Goal: Information Seeking & Learning: Check status

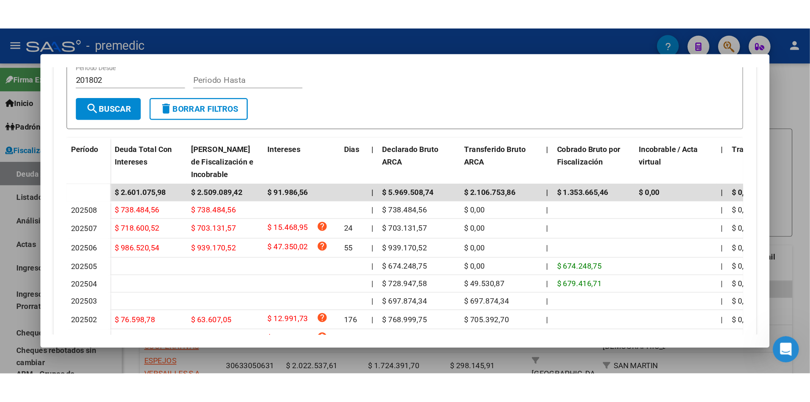
scroll to position [87, 0]
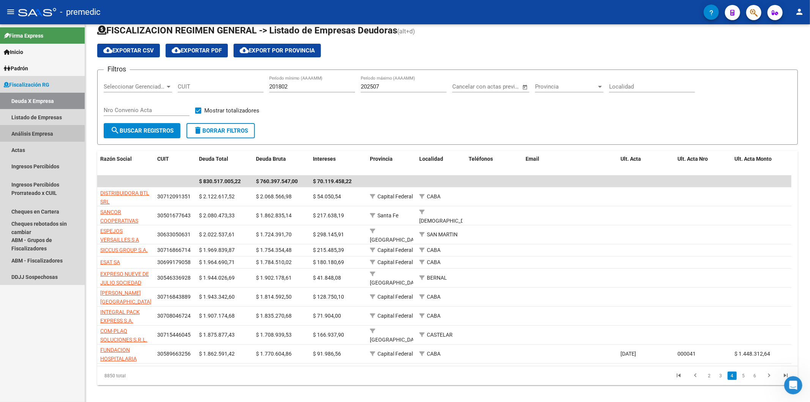
click at [16, 133] on link "Análisis Empresa" at bounding box center [42, 133] width 85 height 16
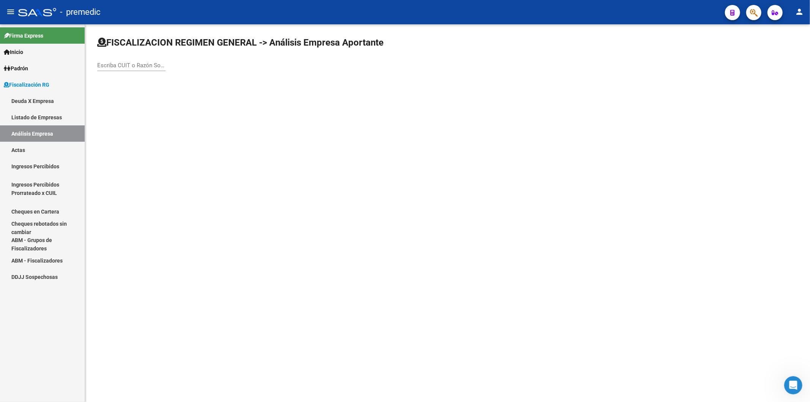
click at [109, 70] on div "Escriba CUIT o Razón Social para buscar" at bounding box center [131, 63] width 68 height 16
paste input "30-71067660-3"
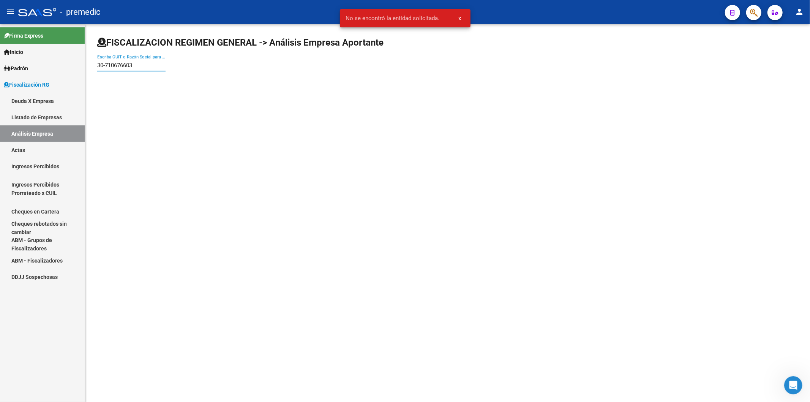
type input "30710676603"
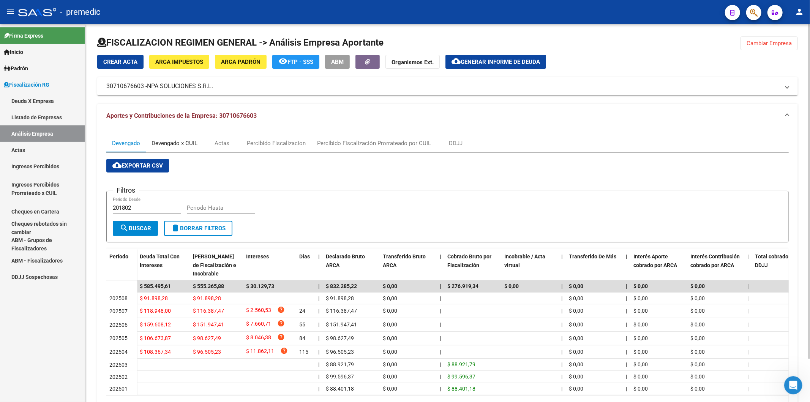
click at [177, 146] on div "Devengado x CUIL" at bounding box center [175, 143] width 46 height 8
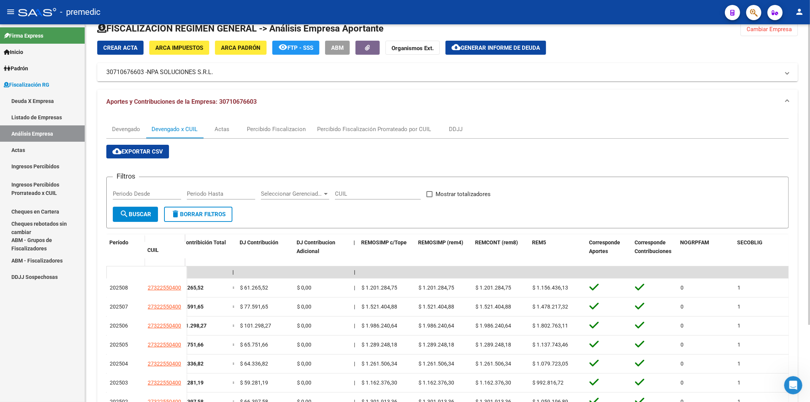
scroll to position [13, 0]
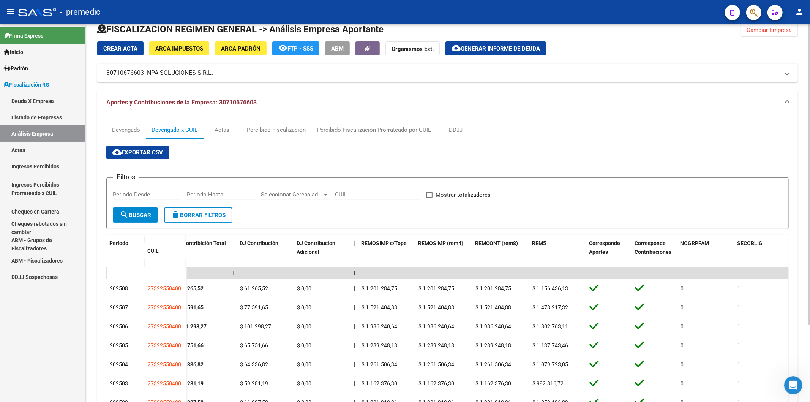
click at [563, 28] on span "Cambiar Empresa" at bounding box center [769, 30] width 45 height 7
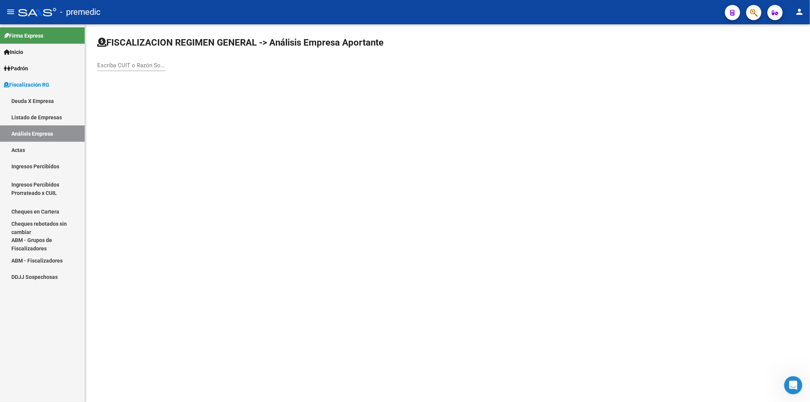
scroll to position [0, 0]
click at [129, 65] on input "Escriba CUIT o Razón Social para buscar" at bounding box center [131, 65] width 68 height 7
paste input "20-22472846-9"
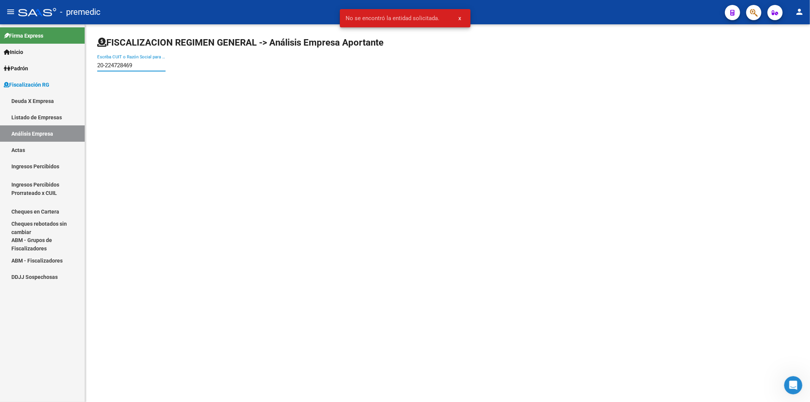
type input "20224728469"
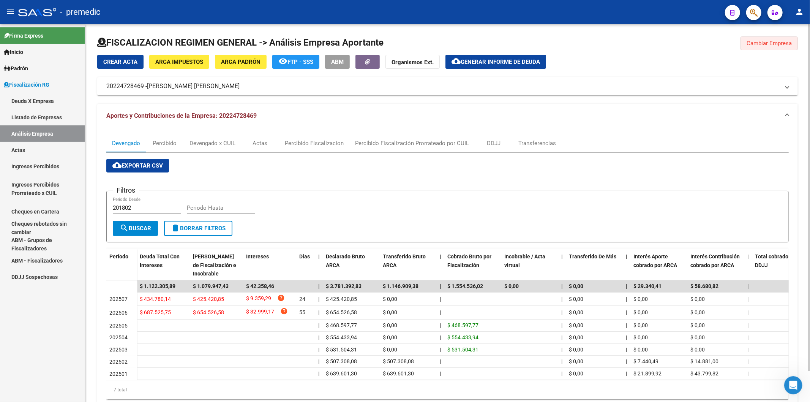
click at [563, 42] on span "Cambiar Empresa" at bounding box center [769, 43] width 45 height 7
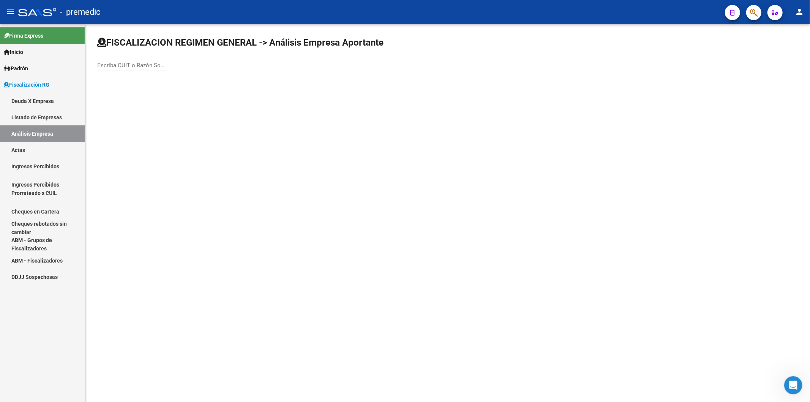
click at [152, 59] on div "Escriba CUIT o Razón Social para buscar" at bounding box center [131, 63] width 68 height 16
paste input "33-71448766-9"
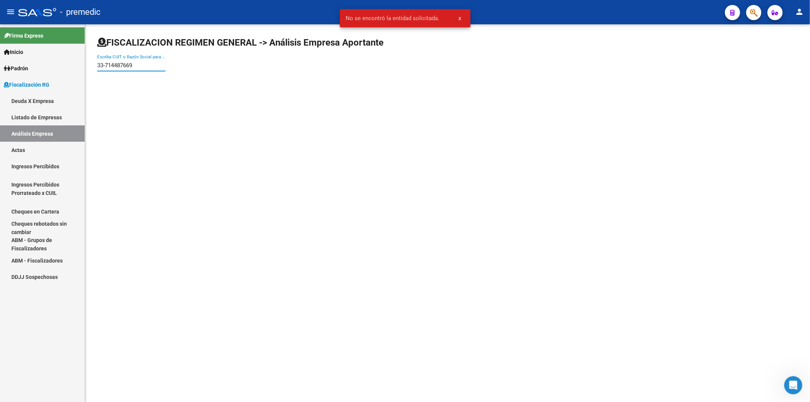
type input "33714487669"
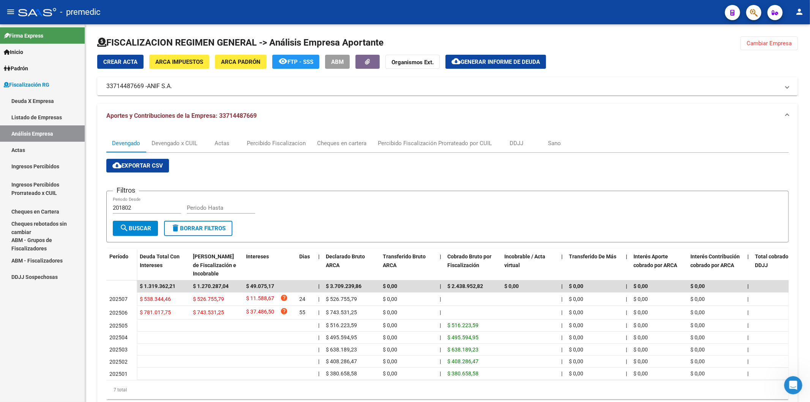
click at [563, 47] on button "Cambiar Empresa" at bounding box center [769, 43] width 57 height 14
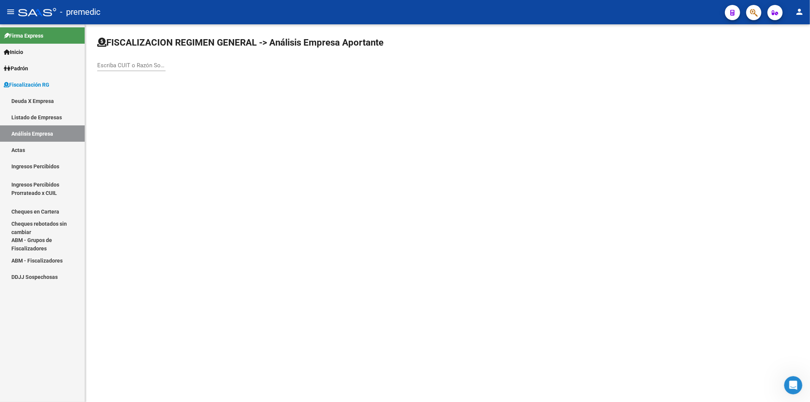
click at [22, 93] on link "Deuda X Empresa" at bounding box center [42, 101] width 85 height 16
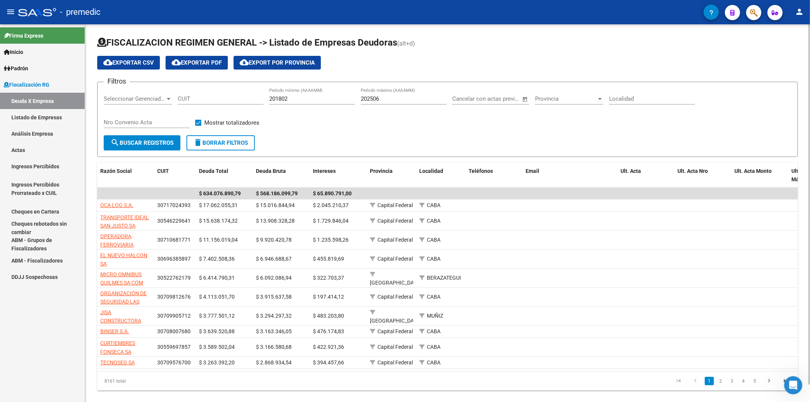
click at [398, 103] on div "202506 Período máximo (AAAAMM)" at bounding box center [404, 96] width 86 height 16
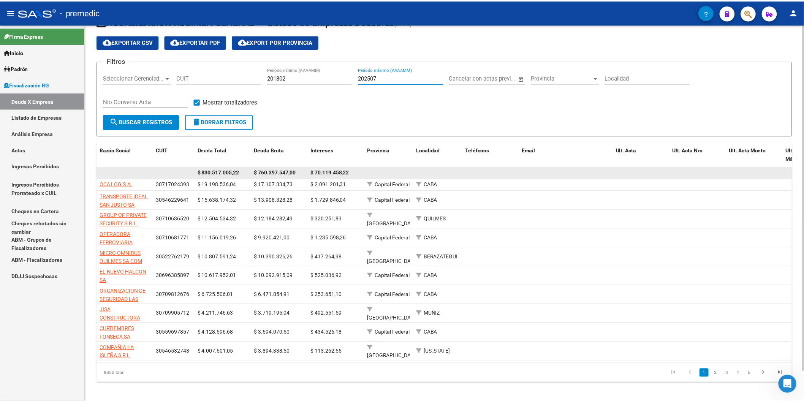
scroll to position [32, 0]
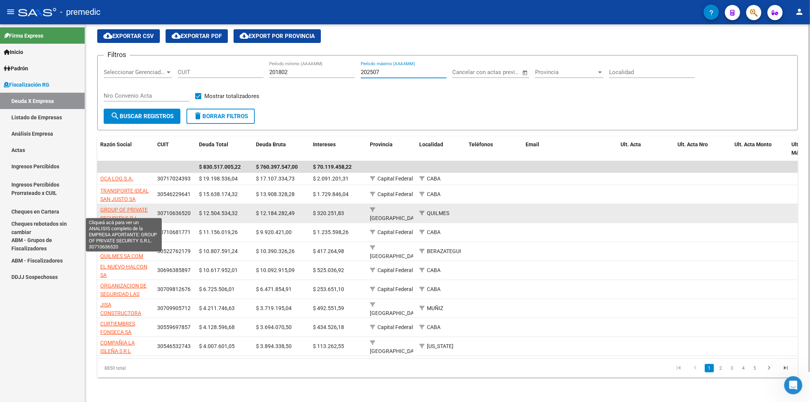
type input "202507"
click at [130, 209] on span "GROUP OF PRIVATE SECURITY S.R.L." at bounding box center [123, 214] width 47 height 15
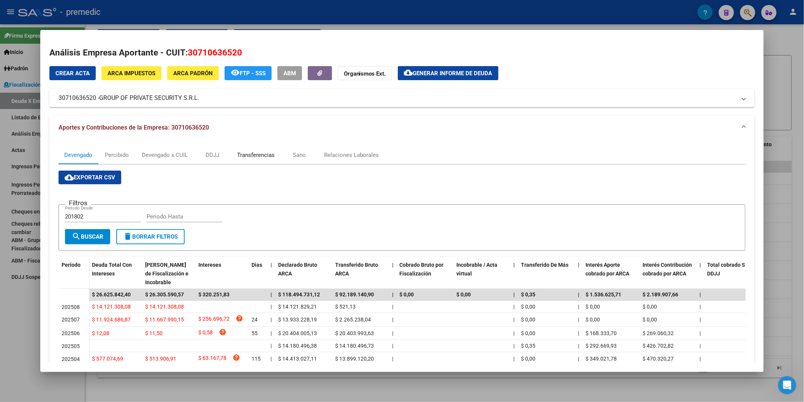
click at [263, 157] on div "Transferencias" at bounding box center [256, 155] width 38 height 8
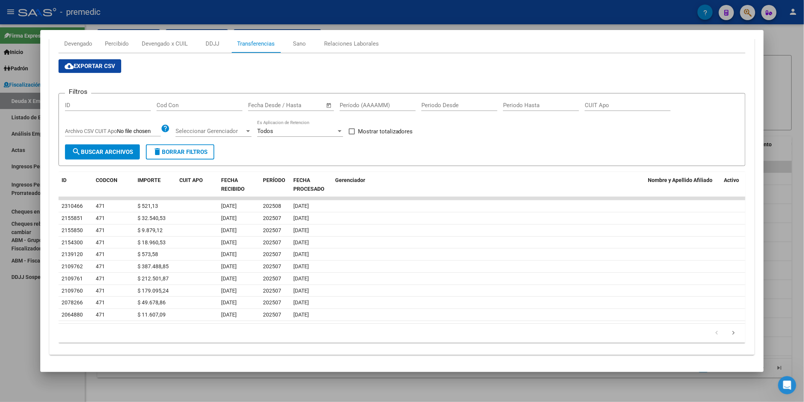
scroll to position [112, 0]
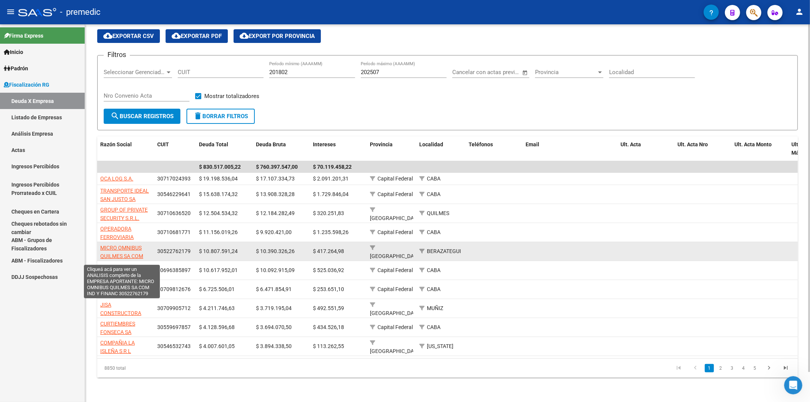
click at [135, 239] on span "MICRO OMNIBUS QUILMES SA COM IND Y FINANC" at bounding box center [121, 257] width 43 height 24
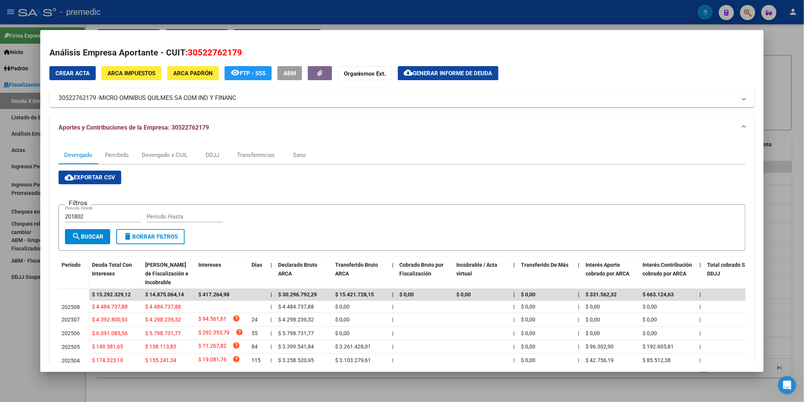
drag, startPoint x: 337, startPoint y: 348, endPoint x: 235, endPoint y: 399, distance: 114.5
click at [367, 239] on span "$ 3.261.428,01" at bounding box center [353, 346] width 36 height 6
copy span "3.261.428,01"
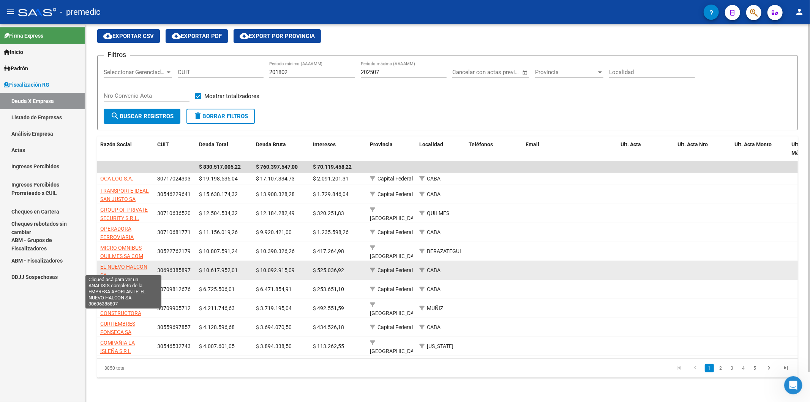
click at [123, 239] on span "EL NUEVO HALCON SA" at bounding box center [123, 271] width 47 height 15
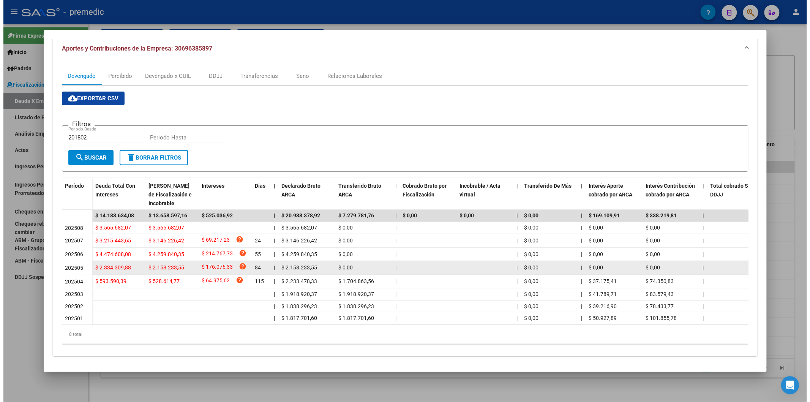
scroll to position [87, 0]
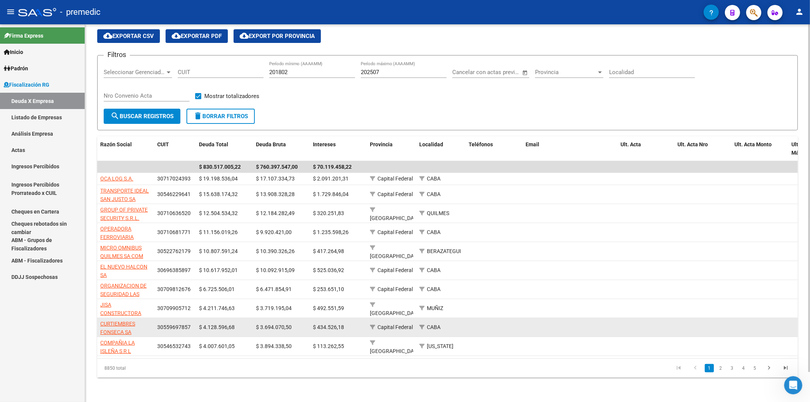
click at [122, 239] on app-link-go-to "CURTIEMBRES FONSECA SA" at bounding box center [125, 328] width 51 height 17
click at [123, 239] on span "CURTIEMBRES FONSECA SA" at bounding box center [117, 328] width 35 height 15
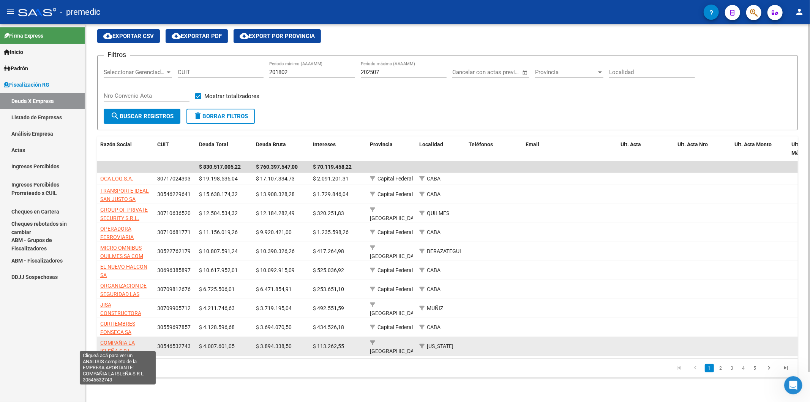
scroll to position [1, 0]
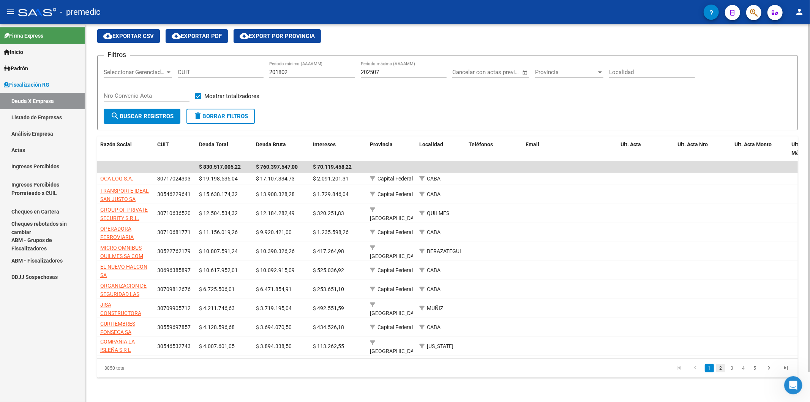
click at [563, 239] on link "2" at bounding box center [721, 368] width 9 height 8
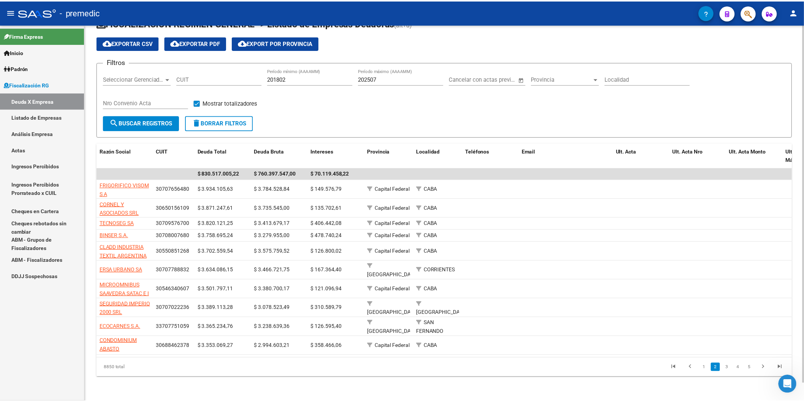
scroll to position [19, 0]
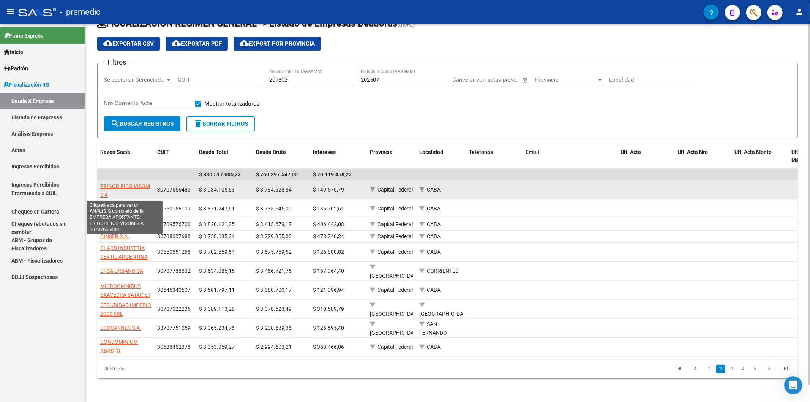
click at [127, 185] on span "FRIGORIFICO VISOM S A" at bounding box center [125, 190] width 50 height 15
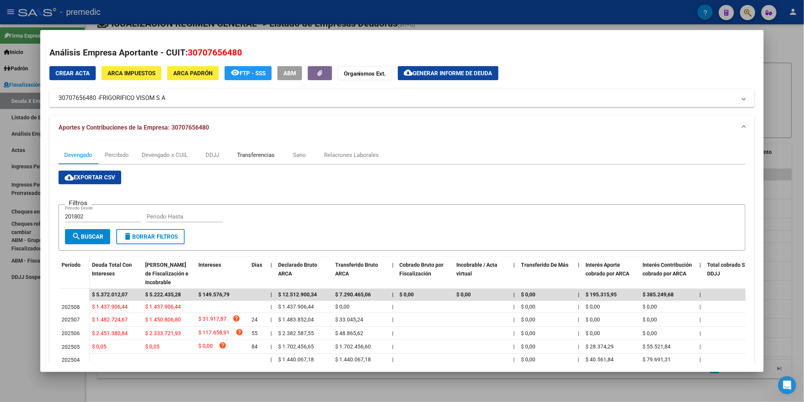
click at [250, 158] on div "Transferencias" at bounding box center [256, 155] width 38 height 8
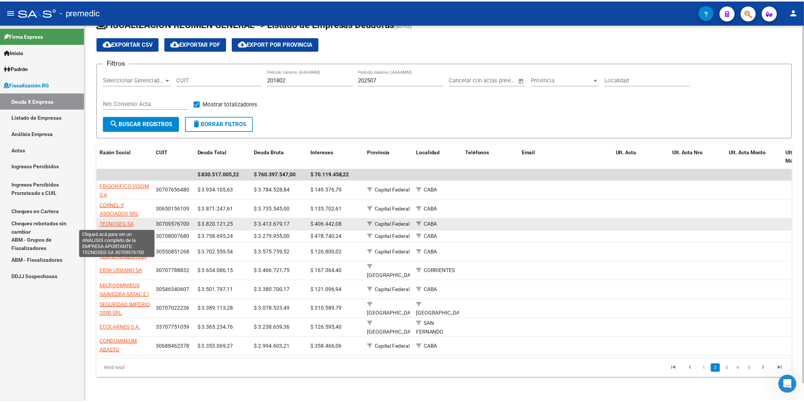
scroll to position [18, 0]
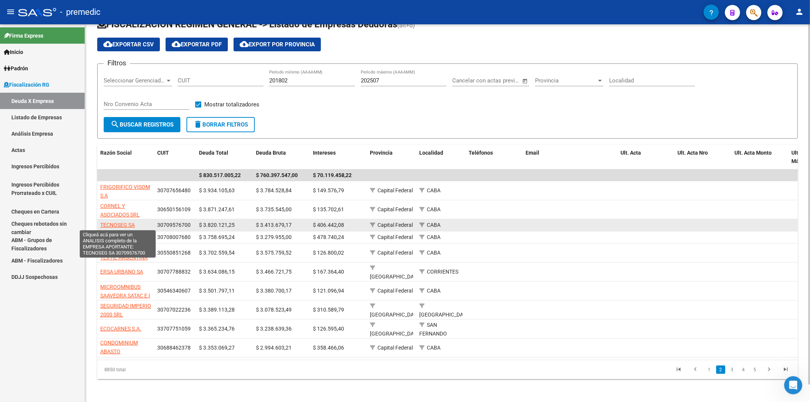
click at [127, 222] on span "TECNOSEG SA" at bounding box center [117, 225] width 35 height 6
type textarea "30709576700"
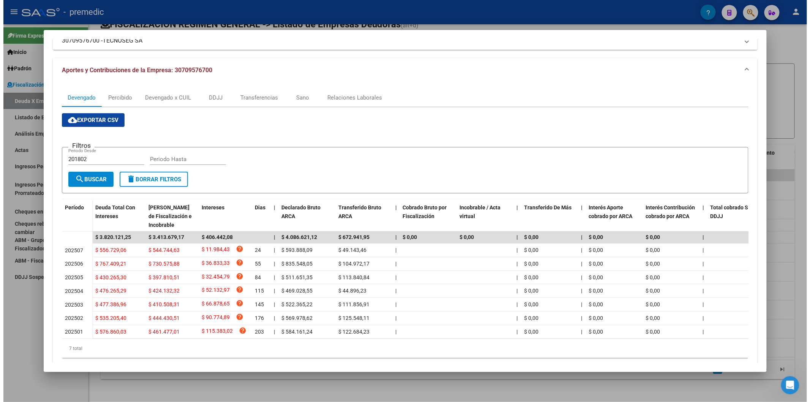
scroll to position [80, 0]
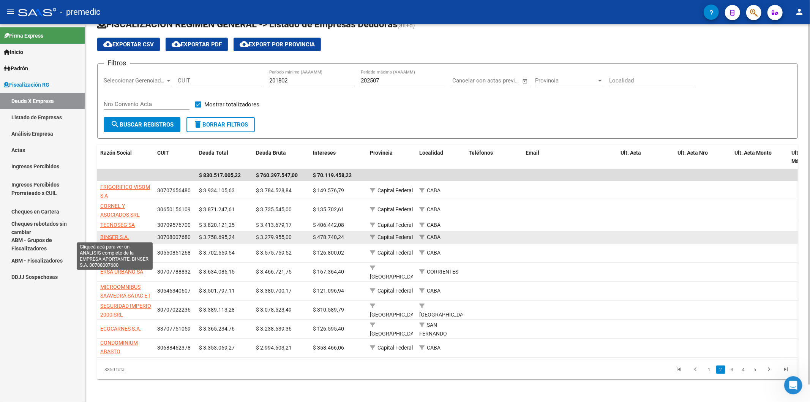
click at [122, 237] on span "BINSER S.A." at bounding box center [114, 237] width 29 height 6
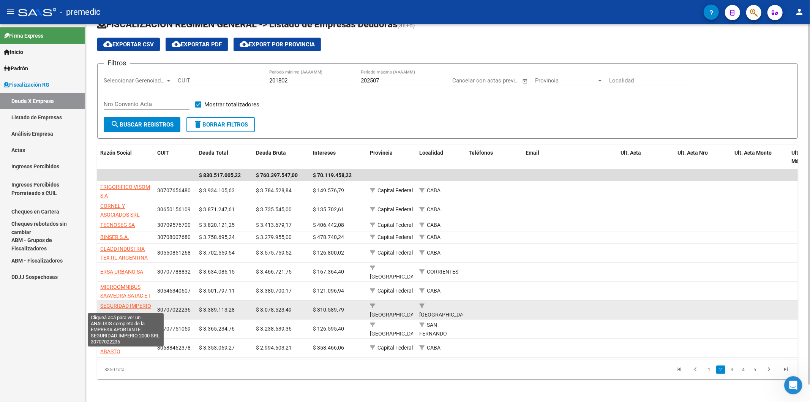
click at [105, 239] on app-link-go-to "SEGURIDAD IMPERIO 2000 SRL" at bounding box center [125, 310] width 51 height 17
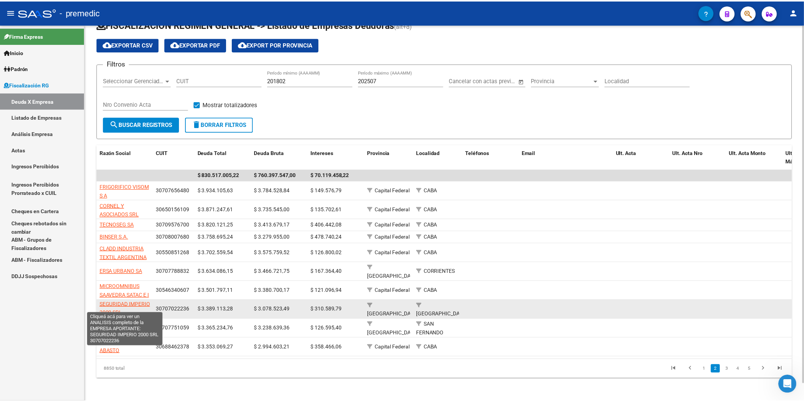
scroll to position [0, 0]
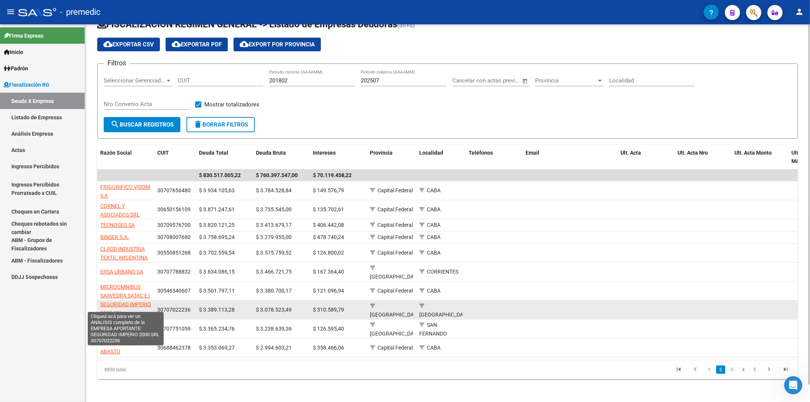
click at [112, 239] on span "SEGURIDAD IMPERIO 2000 SRL" at bounding box center [125, 308] width 51 height 15
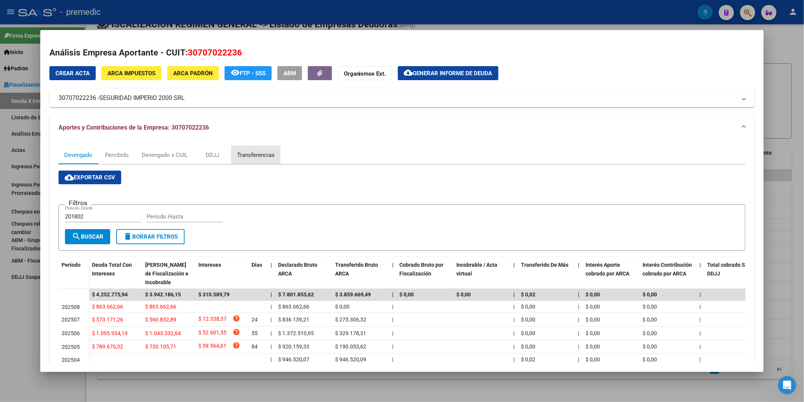
click at [270, 149] on div "Transferencias" at bounding box center [255, 155] width 49 height 18
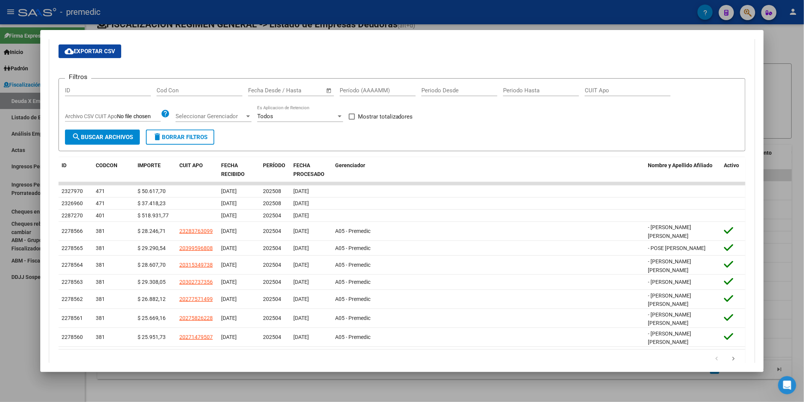
scroll to position [127, 0]
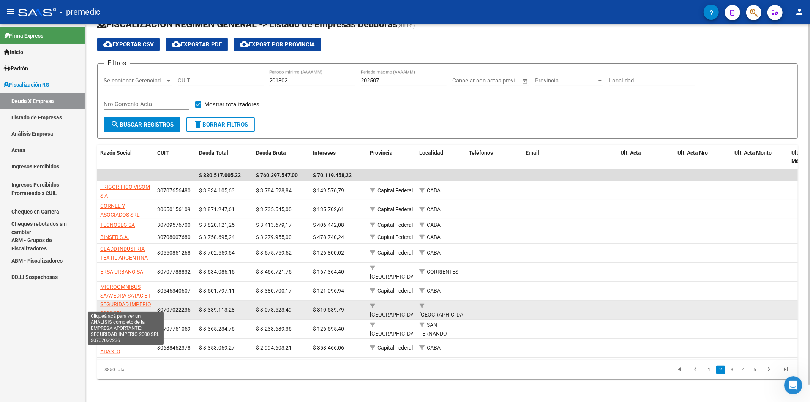
click at [138, 239] on span "SEGURIDAD IMPERIO 2000 SRL" at bounding box center [125, 308] width 51 height 15
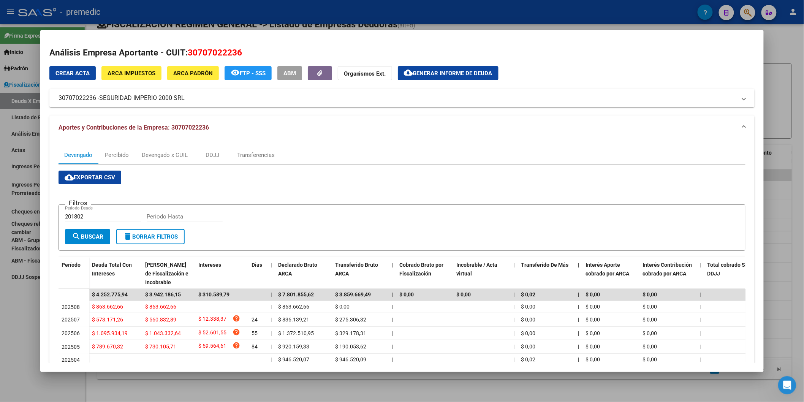
click at [411, 198] on app-list-header "Filtros 201802 Periodo Desde Periodo Hasta search Buscar delete Borrar Filtros" at bounding box center [402, 221] width 687 height 59
drag, startPoint x: 354, startPoint y: 209, endPoint x: 352, endPoint y: 206, distance: 4.3
click at [354, 209] on form "Filtros 201802 Periodo Desde Periodo Hasta search Buscar delete Borrar Filtros" at bounding box center [402, 227] width 687 height 47
click at [178, 157] on div "Devengado x CUIL" at bounding box center [165, 155] width 46 height 8
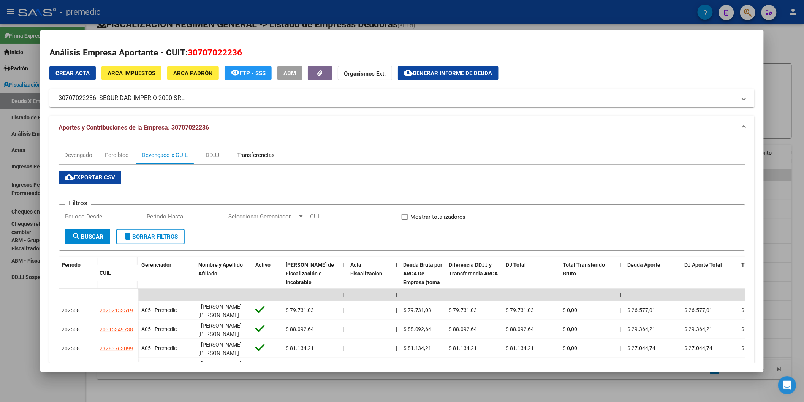
click at [245, 155] on div "Transferencias" at bounding box center [256, 155] width 38 height 8
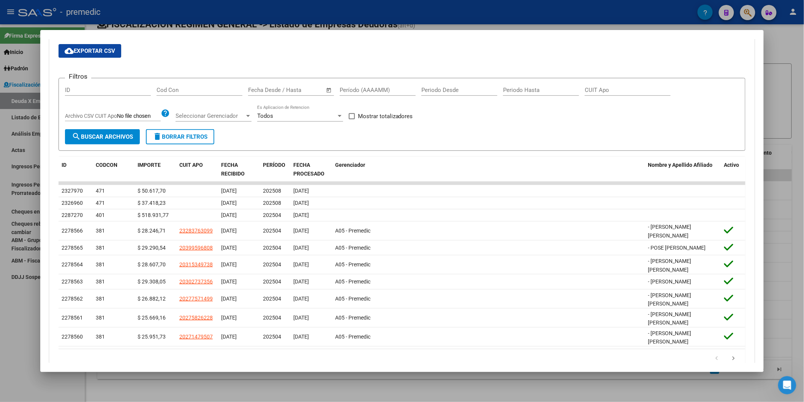
scroll to position [135, 0]
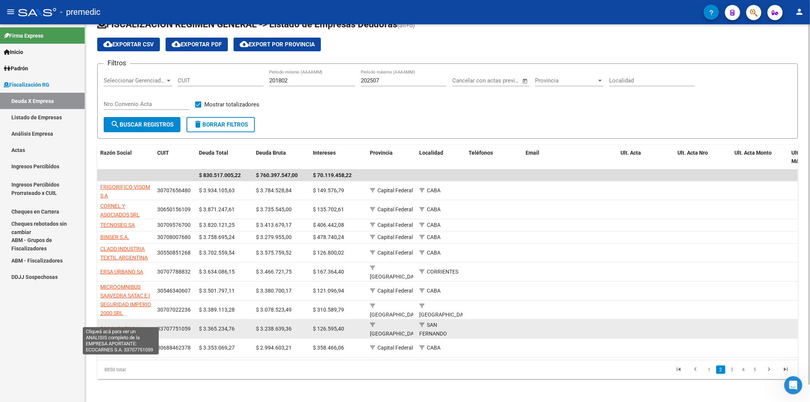
click at [133, 239] on span "ECOCARNES S.A." at bounding box center [120, 329] width 41 height 6
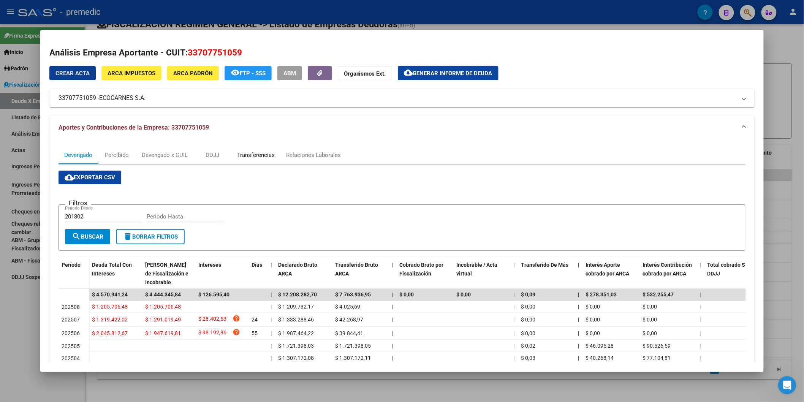
click at [250, 160] on div "Transferencias" at bounding box center [255, 155] width 49 height 18
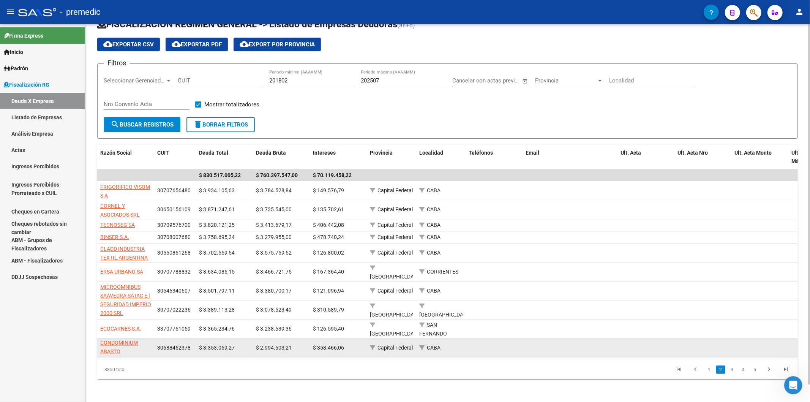
click at [127, 239] on datatable-body-cell "CONDOMINIUM ABASTO [GEOGRAPHIC_DATA] S A" at bounding box center [125, 348] width 57 height 19
click at [124, 239] on span "CONDOMINIUM ABASTO [GEOGRAPHIC_DATA] S A" at bounding box center [125, 356] width 51 height 32
type textarea "30688462378"
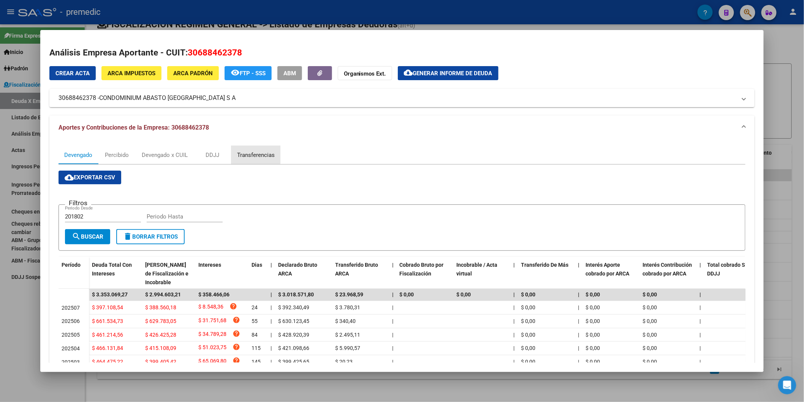
click at [252, 151] on div "Transferencias" at bounding box center [256, 155] width 38 height 8
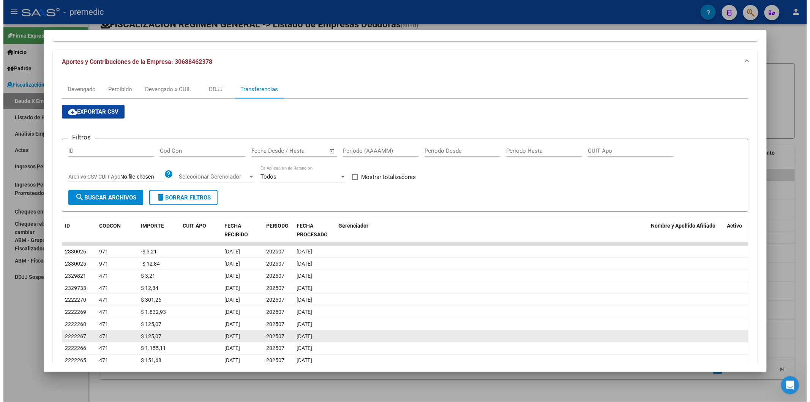
scroll to position [112, 0]
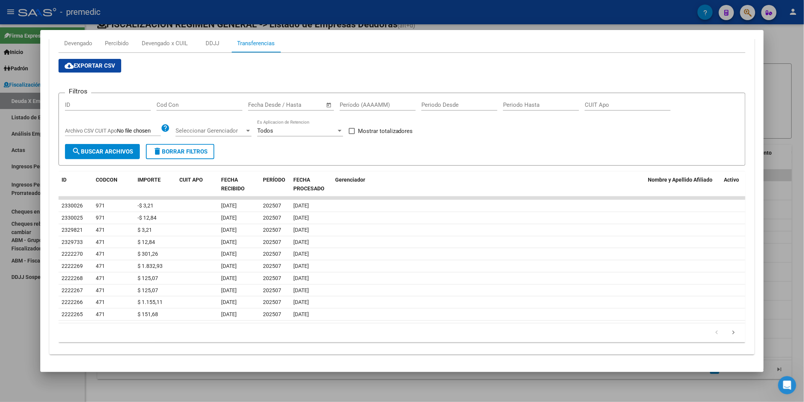
drag, startPoint x: 329, startPoint y: 291, endPoint x: 543, endPoint y: 160, distance: 251.1
click at [544, 160] on form "Filtros ID Cod Con Fecha inicio – Fecha fin Fecha Desde / Hasta Período (AAAAMM…" at bounding box center [402, 129] width 687 height 73
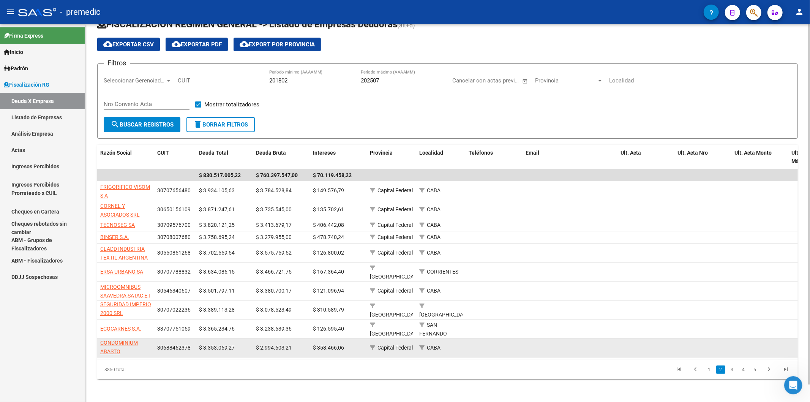
click at [107, 239] on app-link-go-to "CONDOMINIUM ABASTO [GEOGRAPHIC_DATA] S A" at bounding box center [125, 356] width 51 height 35
click at [112, 239] on span "CONDOMINIUM ABASTO [GEOGRAPHIC_DATA] S A" at bounding box center [125, 356] width 51 height 32
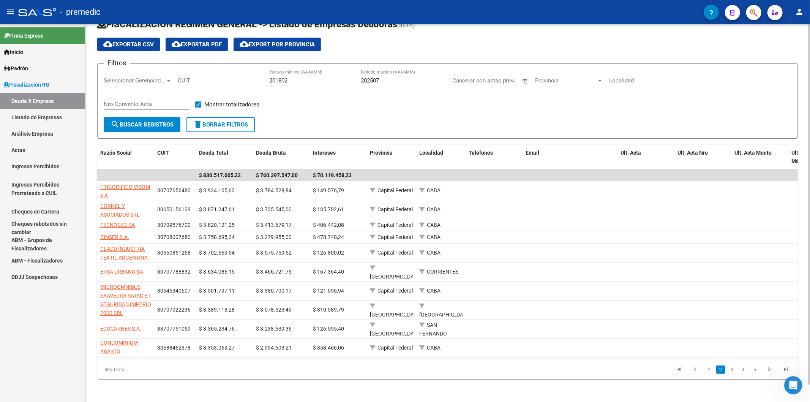
click at [563, 239] on div "8850 total 1 2 3 4 5" at bounding box center [447, 369] width 701 height 19
click at [563, 239] on link "3" at bounding box center [732, 370] width 9 height 8
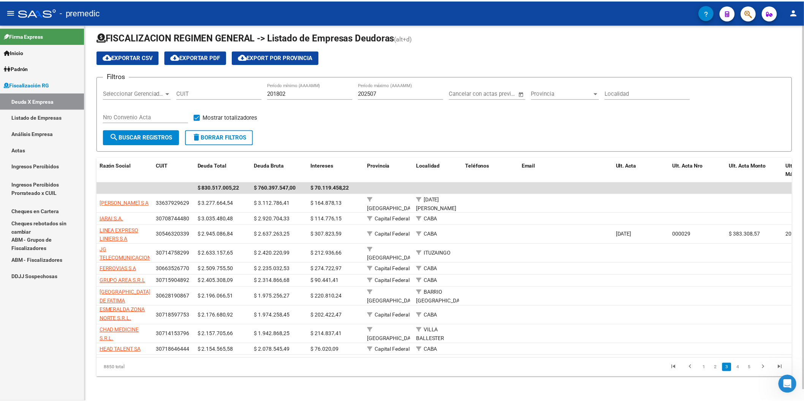
scroll to position [12, 0]
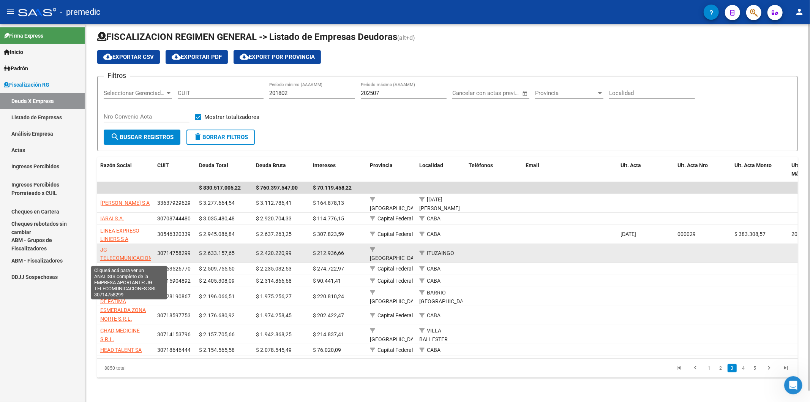
click at [143, 239] on span "JG TELECOMUNICACIONES SRL" at bounding box center [129, 259] width 58 height 24
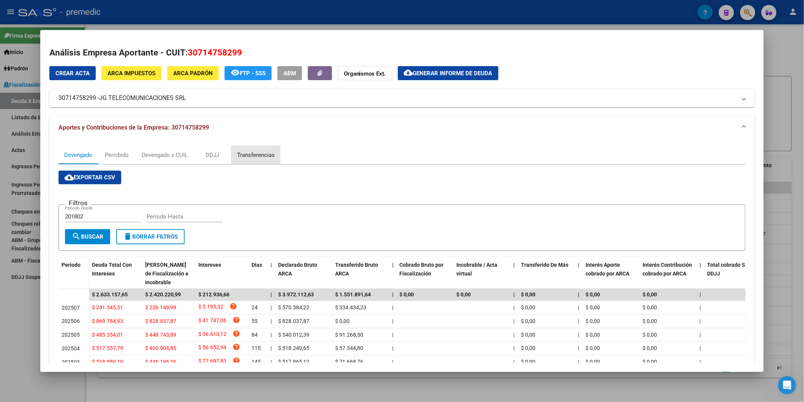
click at [252, 156] on div "Transferencias" at bounding box center [256, 155] width 38 height 8
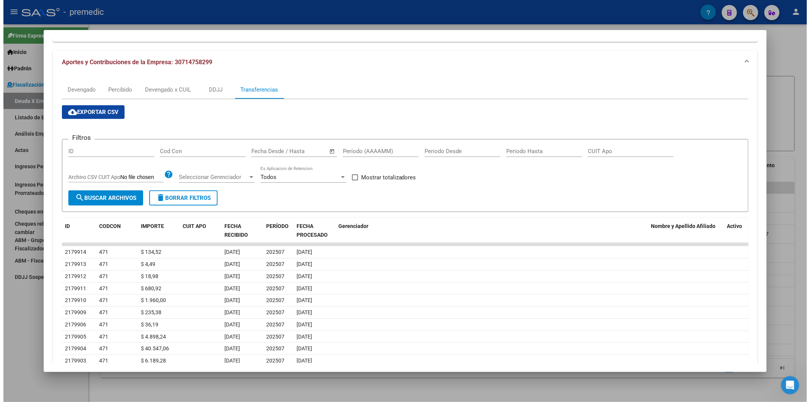
scroll to position [112, 0]
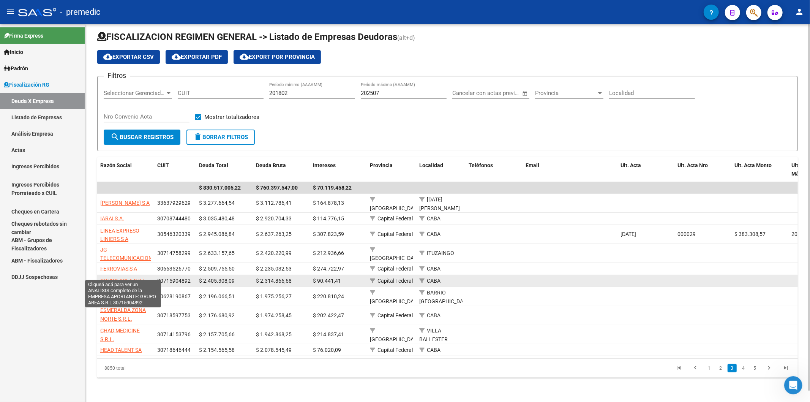
click at [137, 239] on span "GRUPO AREA S.R.L" at bounding box center [123, 281] width 46 height 6
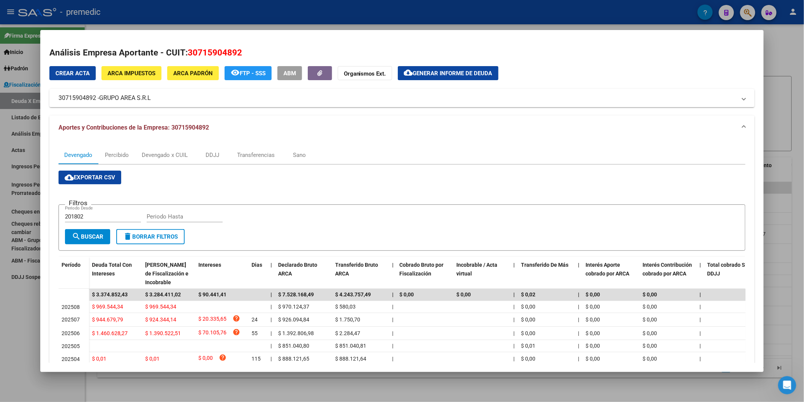
click at [244, 165] on div "cloud_download Exportar CSV Filtros 201802 Periodo Desde Periodo Hasta search B…" at bounding box center [402, 297] width 687 height 264
click at [244, 161] on div "Transferencias" at bounding box center [255, 155] width 49 height 18
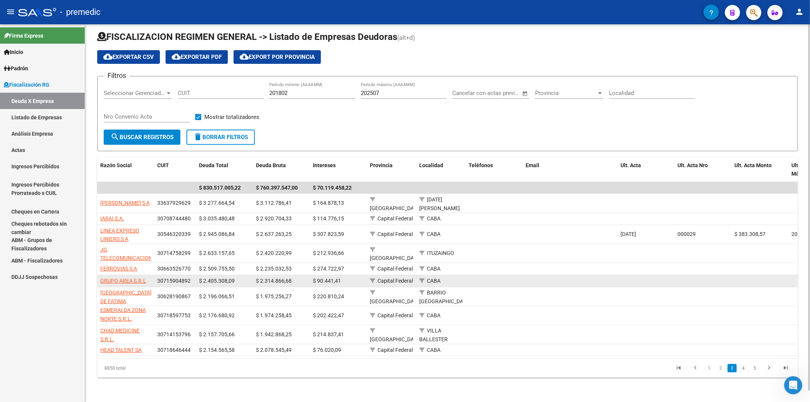
click at [103, 239] on span "GRUPO AREA S.R.L" at bounding box center [123, 281] width 46 height 6
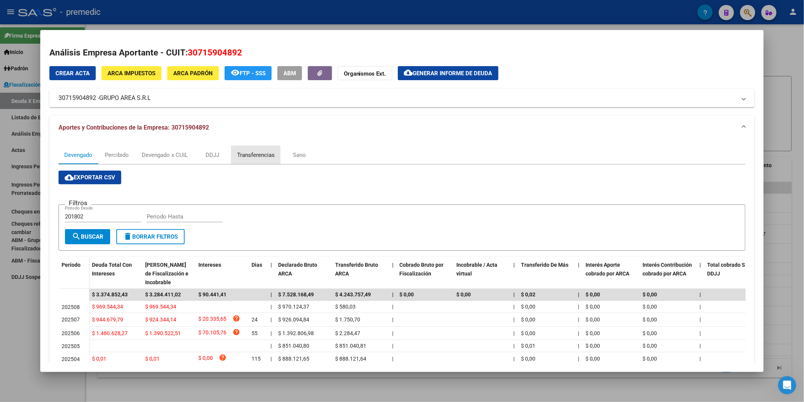
click at [244, 164] on div "Transferencias" at bounding box center [255, 155] width 49 height 18
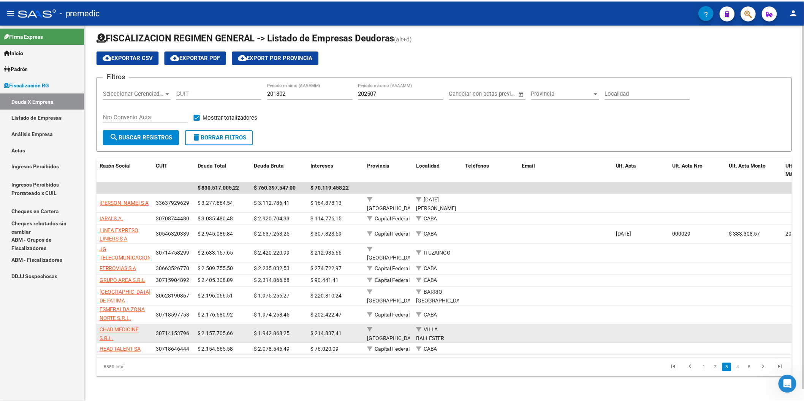
scroll to position [12, 0]
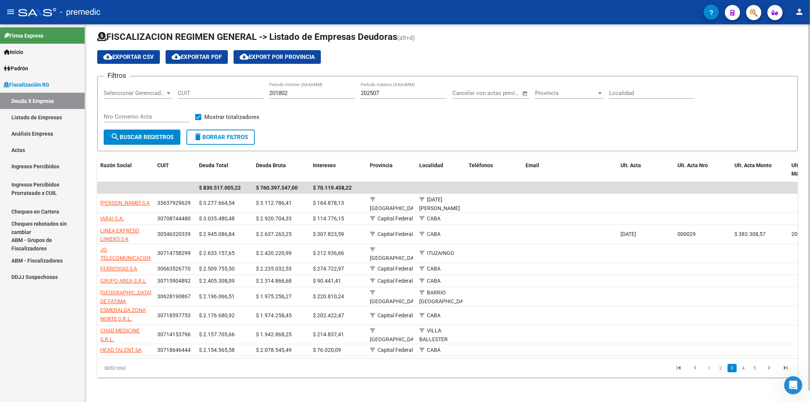
click at [563, 239] on li "4" at bounding box center [743, 368] width 11 height 13
click at [563, 239] on link "4" at bounding box center [743, 368] width 9 height 8
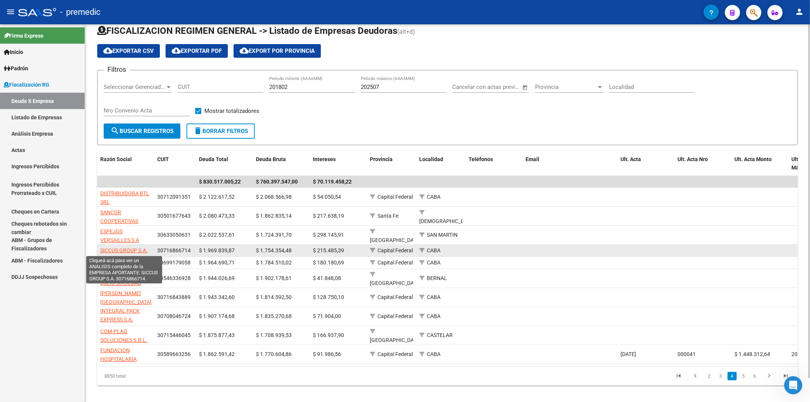
click at [136, 239] on span "SICCUS GROUP S.A." at bounding box center [123, 250] width 47 height 6
type textarea "30716866714"
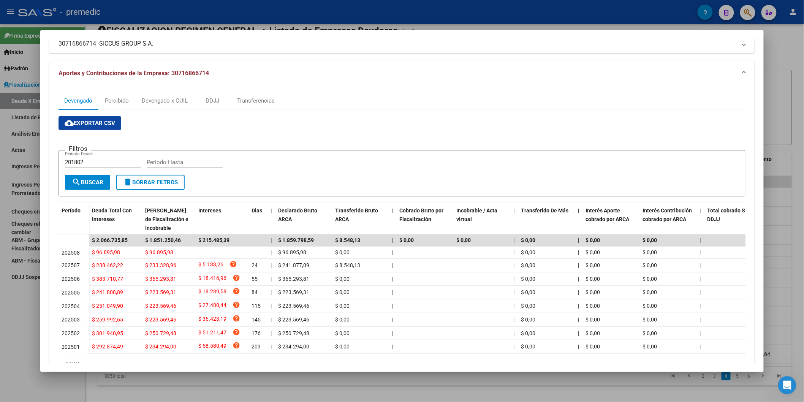
scroll to position [92, 0]
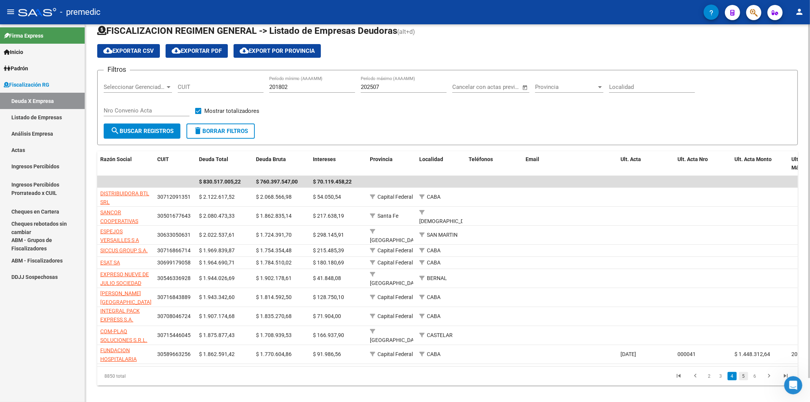
click at [563, 239] on link "5" at bounding box center [743, 376] width 9 height 8
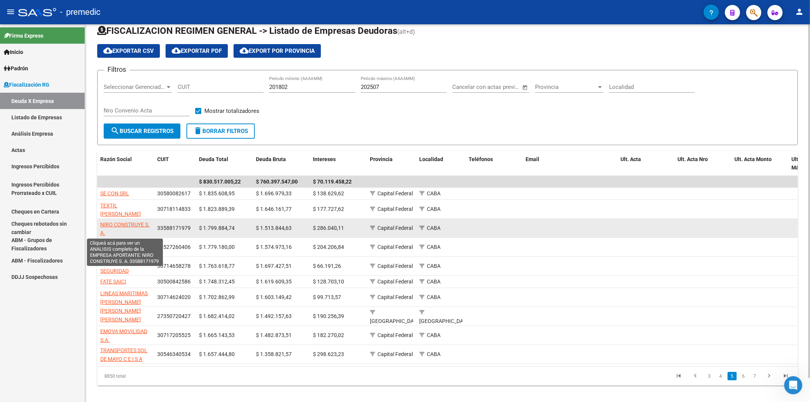
click at [120, 223] on span "NIRO CONSTRUYE S. A." at bounding box center [124, 229] width 49 height 15
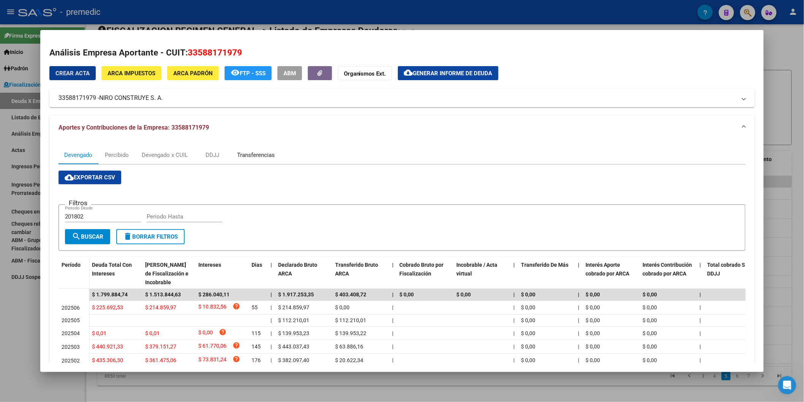
click at [249, 156] on div "Transferencias" at bounding box center [256, 155] width 38 height 8
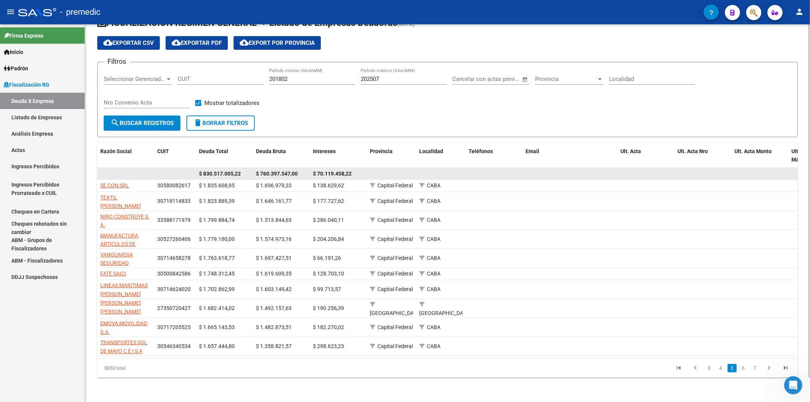
scroll to position [25, 0]
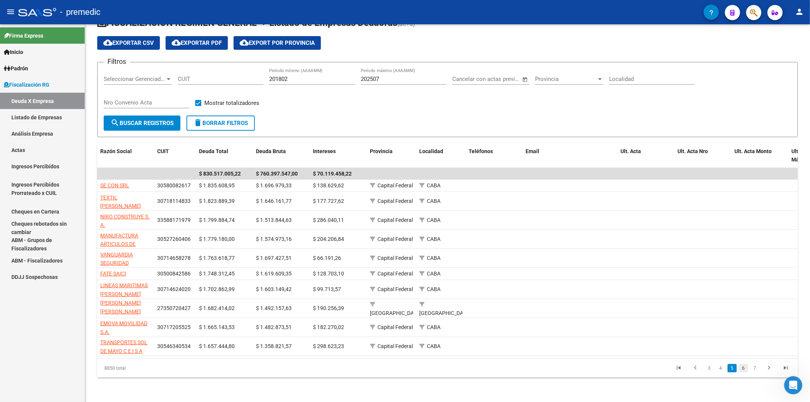
click at [563, 239] on link "6" at bounding box center [743, 368] width 9 height 8
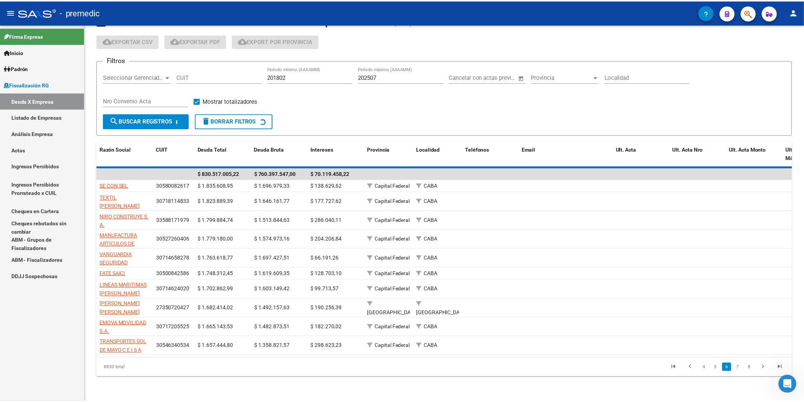
scroll to position [12, 0]
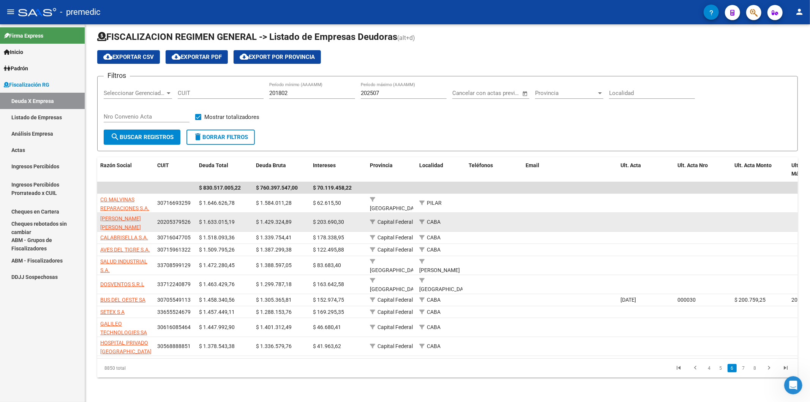
click at [134, 214] on app-link-go-to "[PERSON_NAME] [PERSON_NAME]" at bounding box center [125, 222] width 51 height 17
click at [139, 217] on span "[PERSON_NAME] [PERSON_NAME]" at bounding box center [120, 222] width 41 height 15
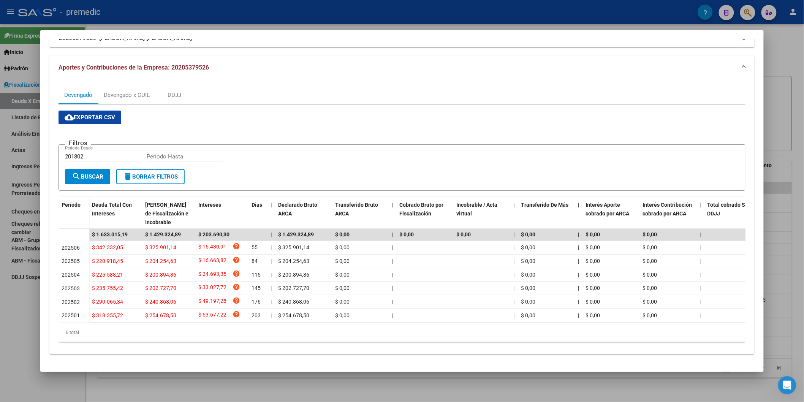
scroll to position [66, 0]
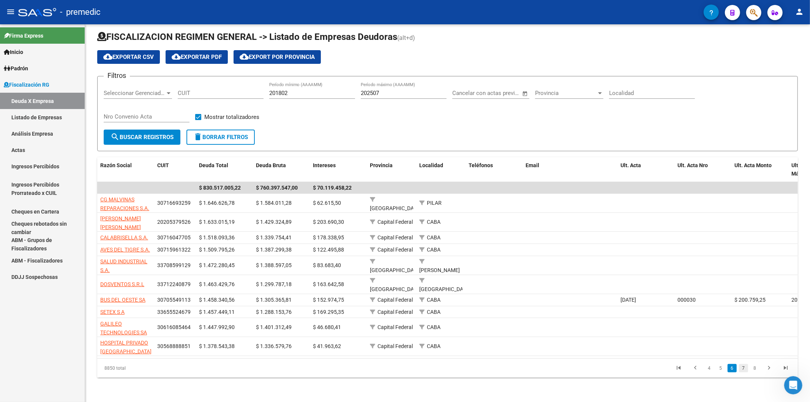
click at [563, 239] on link "7" at bounding box center [743, 368] width 9 height 8
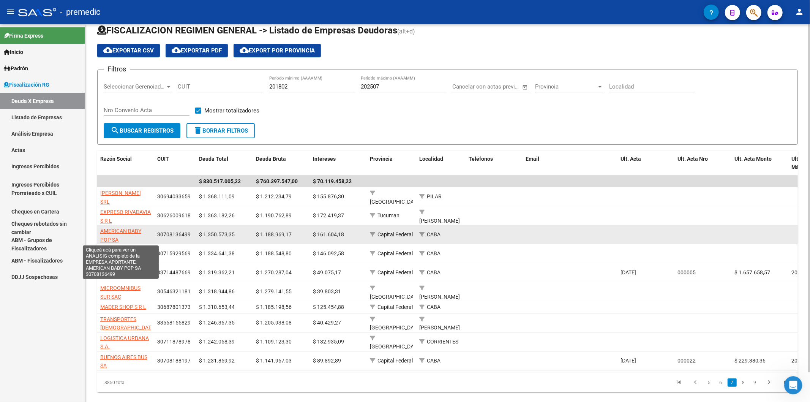
click at [132, 232] on span "AMERICAN BABY POP SA" at bounding box center [120, 235] width 41 height 15
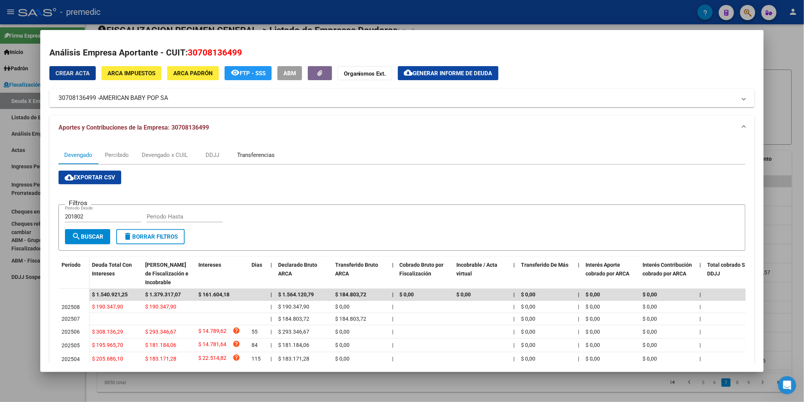
click at [248, 157] on div "Transferencias" at bounding box center [256, 155] width 38 height 8
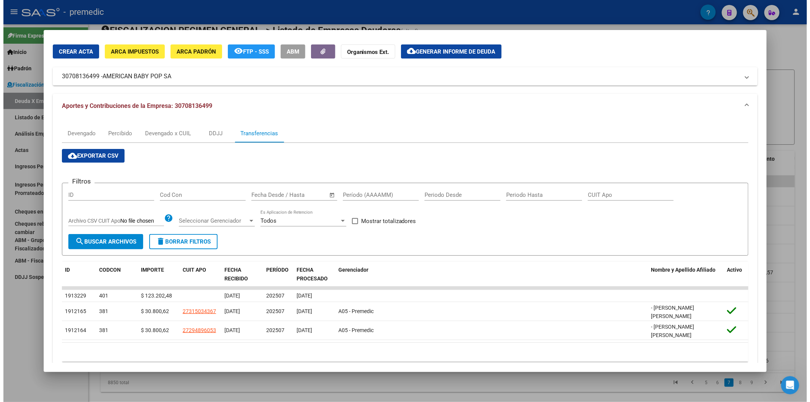
scroll to position [33, 0]
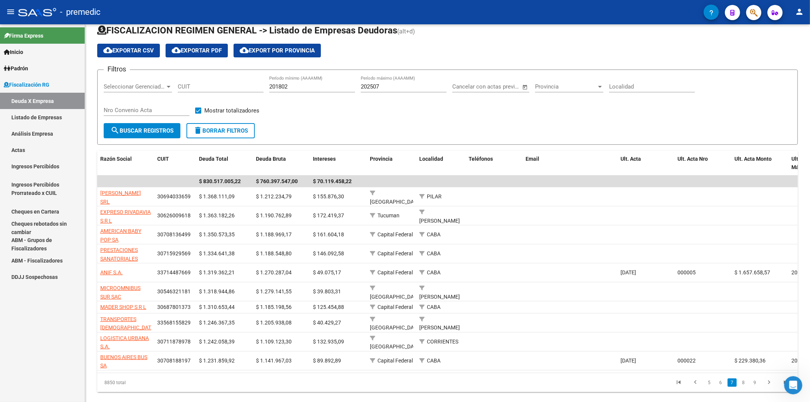
click at [563, 239] on li "8" at bounding box center [743, 382] width 11 height 13
click at [563, 239] on link "8" at bounding box center [743, 382] width 9 height 8
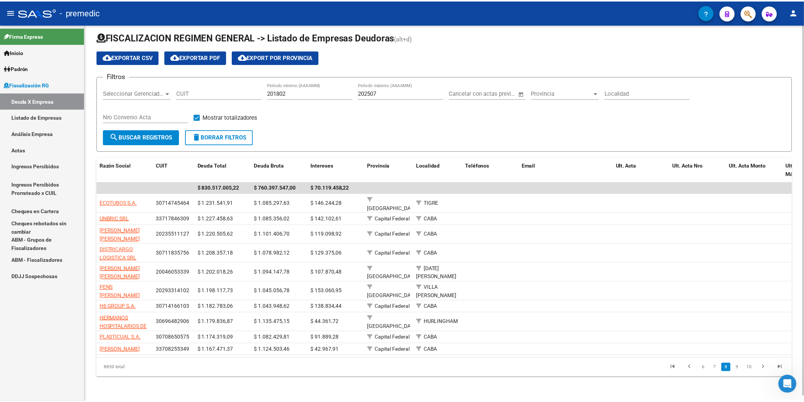
scroll to position [5, 0]
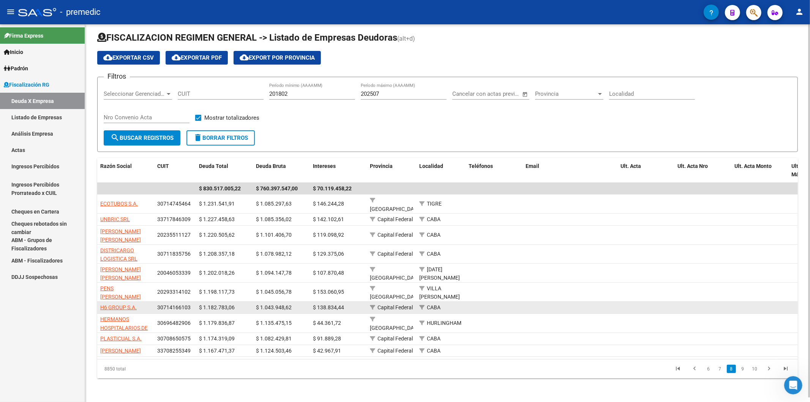
click at [123, 239] on app-link-go-to "H6 GROUP S.A." at bounding box center [118, 307] width 36 height 9
click at [127, 239] on span "H6 GROUP S.A." at bounding box center [118, 307] width 36 height 6
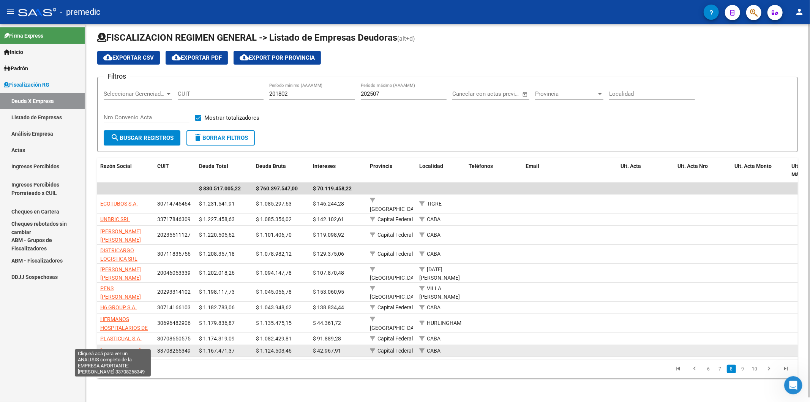
click at [104, 239] on span "[PERSON_NAME]" at bounding box center [120, 351] width 41 height 6
type textarea "33708255349"
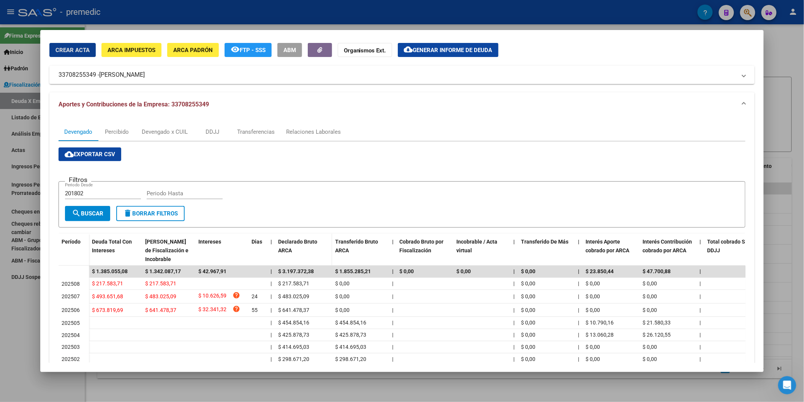
scroll to position [84, 0]
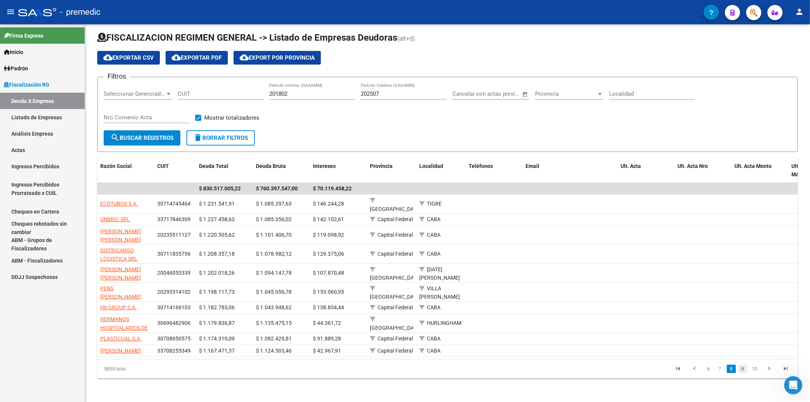
click at [563, 239] on link "9" at bounding box center [743, 369] width 9 height 8
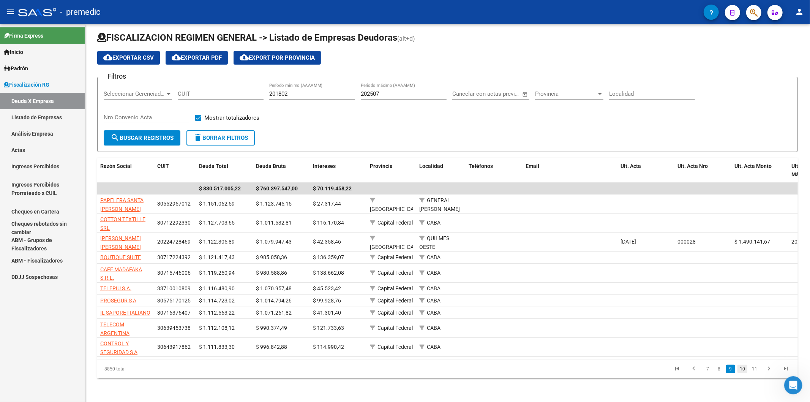
click at [563, 239] on link "10" at bounding box center [743, 369] width 10 height 8
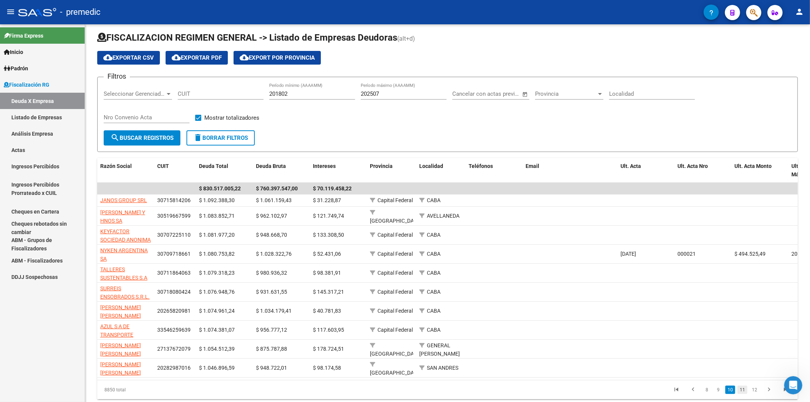
click at [563, 239] on link "11" at bounding box center [743, 390] width 10 height 8
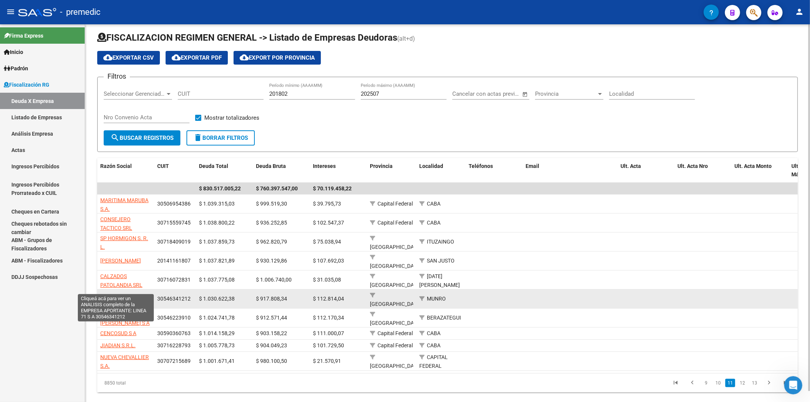
click at [111, 239] on span "LINEA 71 S A" at bounding box center [115, 299] width 31 height 6
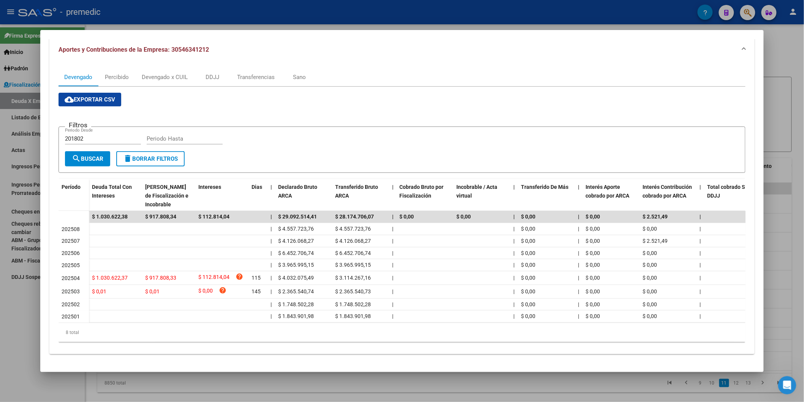
click at [563, 70] on div at bounding box center [402, 201] width 804 height 402
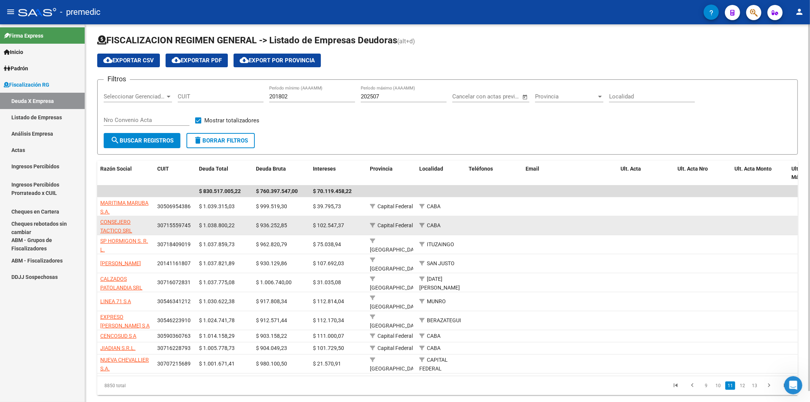
scroll to position [0, 0]
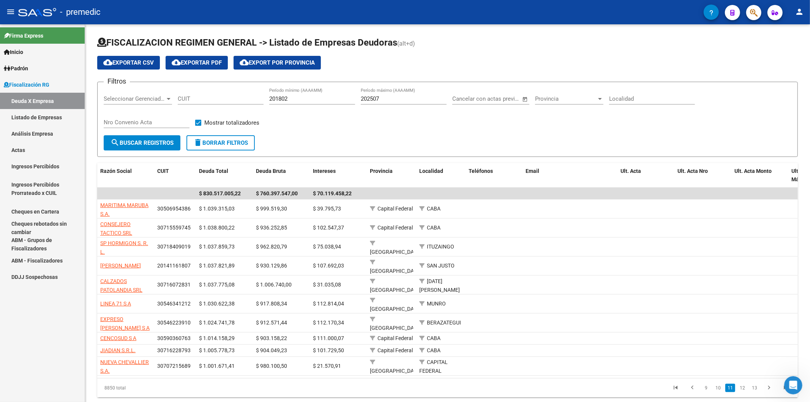
click at [57, 115] on link "Listado de Empresas" at bounding box center [42, 117] width 85 height 16
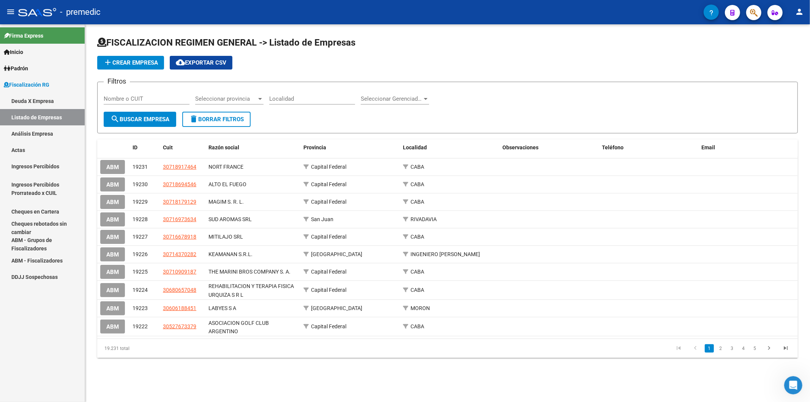
click at [40, 102] on link "Deuda X Empresa" at bounding box center [42, 101] width 85 height 16
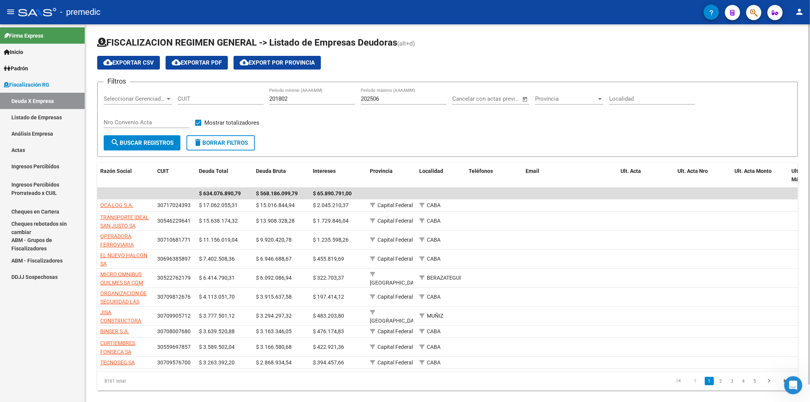
drag, startPoint x: 180, startPoint y: 183, endPoint x: 424, endPoint y: 145, distance: 247.7
click at [425, 145] on form "Filtros Seleccionar Gerenciador Seleccionar Gerenciador CUIT 201802 Período mín…" at bounding box center [447, 119] width 701 height 75
drag, startPoint x: 409, startPoint y: 153, endPoint x: 378, endPoint y: 150, distance: 31.2
drag, startPoint x: 378, startPoint y: 150, endPoint x: 367, endPoint y: 137, distance: 17.3
click at [367, 137] on form "Filtros Seleccionar Gerenciador Seleccionar Gerenciador CUIT 201802 Período mín…" at bounding box center [447, 119] width 701 height 75
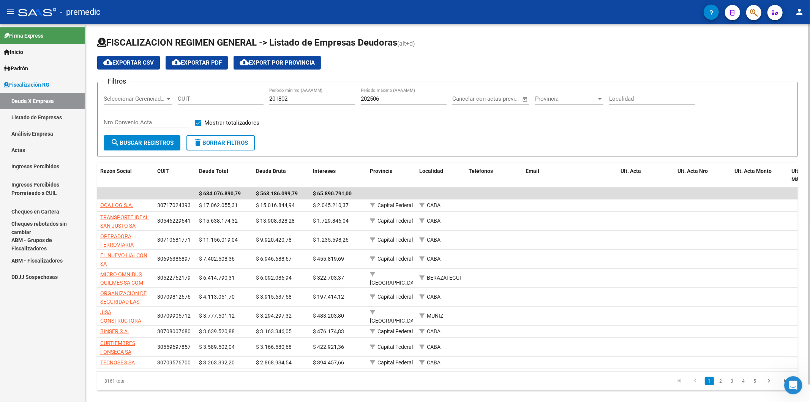
click at [351, 125] on div "Filtros Seleccionar Gerenciador Seleccionar Gerenciador CUIT 201802 Período mín…" at bounding box center [448, 111] width 688 height 47
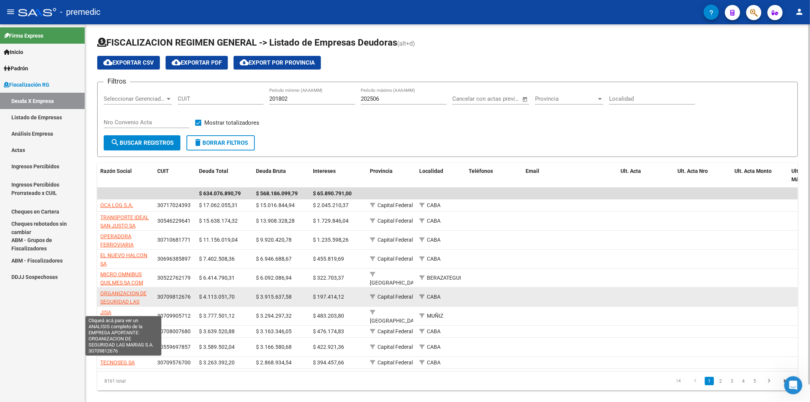
drag, startPoint x: 146, startPoint y: 361, endPoint x: 111, endPoint y: 294, distance: 75.5
click at [111, 239] on datatable-scroller "$ 634.076.890,79 $ 568.186.099,79 $ 65.890.791,00 OCA LOG S.A. 30717024393 $ 17…" at bounding box center [447, 278] width 701 height 181
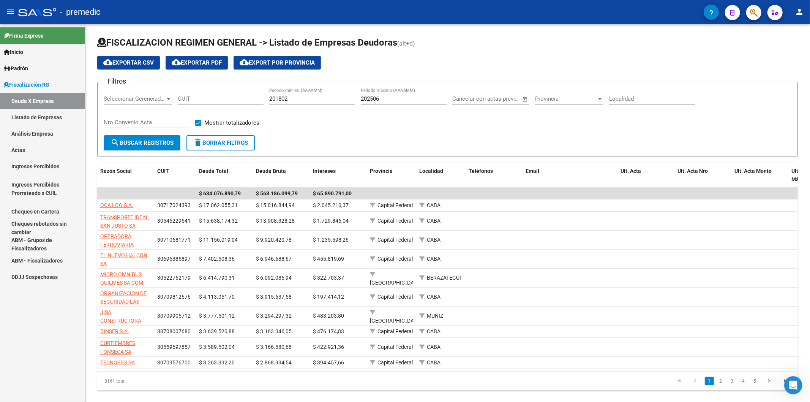
click at [69, 239] on div "Firma Express Inicio Calendario SSS Instructivos Contacto OS [PERSON_NAME] Anál…" at bounding box center [42, 213] width 85 height 378
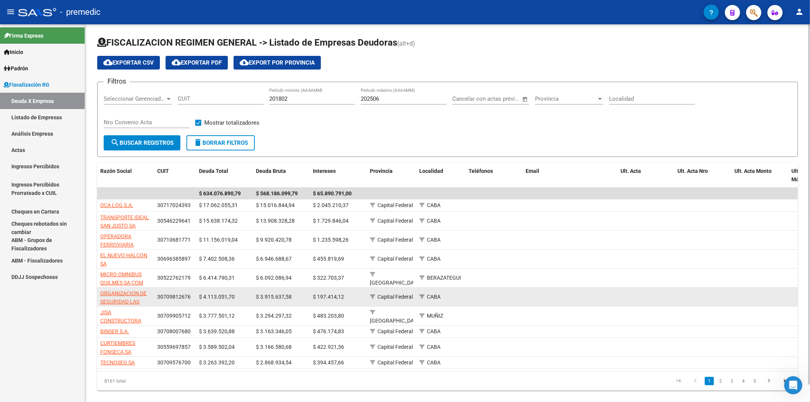
click at [123, 239] on span "ORGANIZACION DE SEGURIDAD LAS MARIAS S.A." at bounding box center [123, 302] width 46 height 24
type textarea "30709812676"
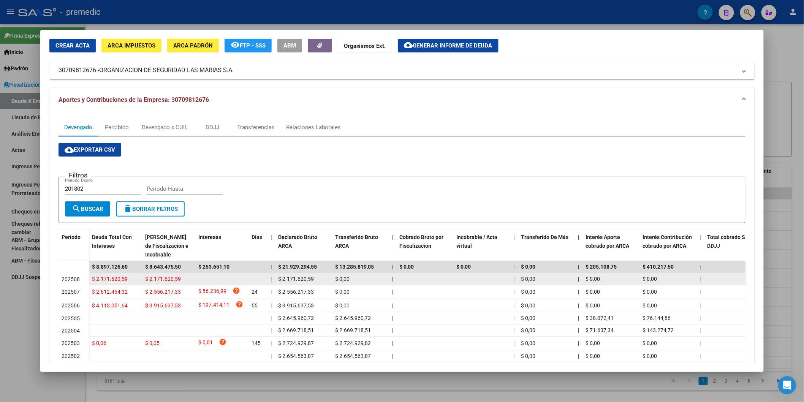
scroll to position [42, 0]
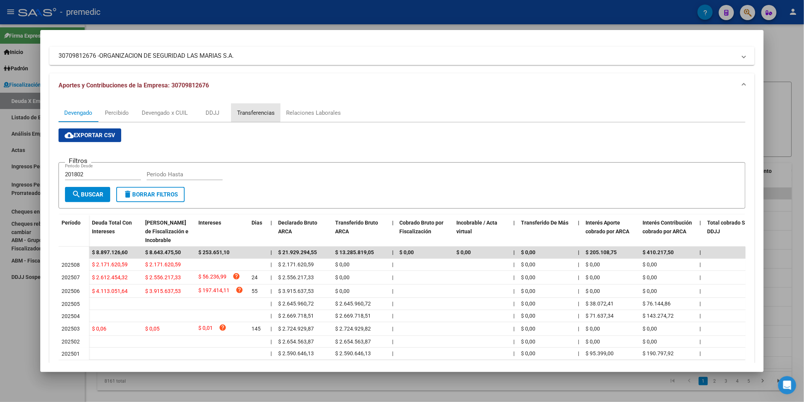
click at [248, 112] on div "Transferencias" at bounding box center [256, 113] width 38 height 8
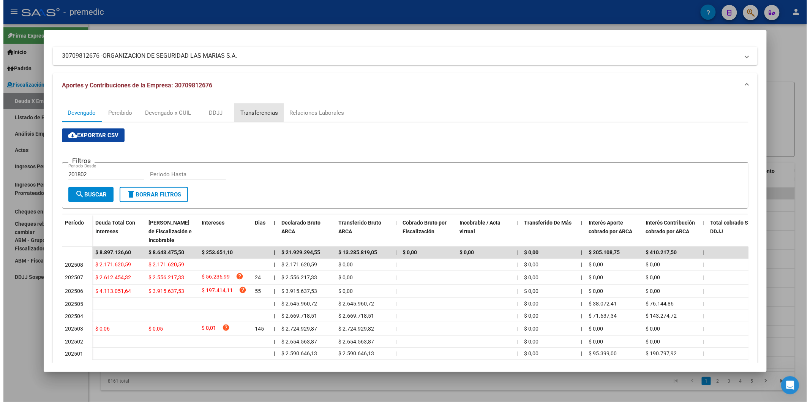
scroll to position [0, 0]
